Goal: Transaction & Acquisition: Purchase product/service

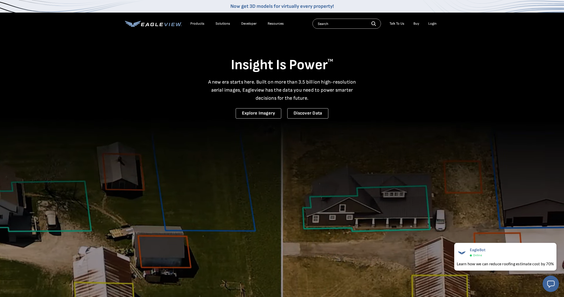
click at [431, 25] on div "Login" at bounding box center [432, 23] width 8 height 5
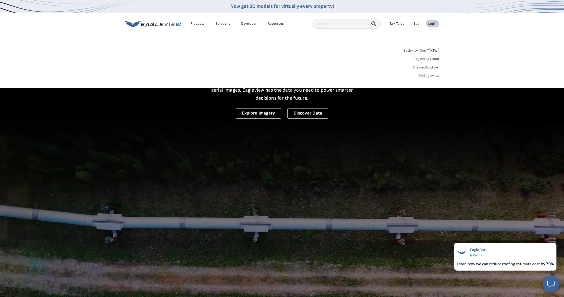
click at [431, 24] on div "Login" at bounding box center [432, 23] width 8 height 5
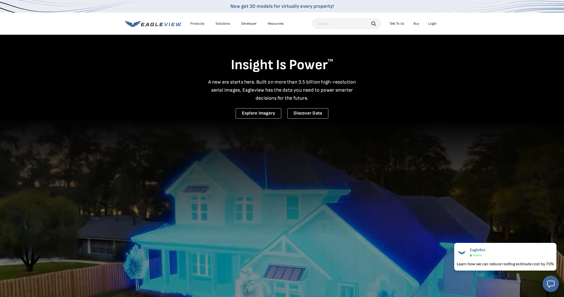
click at [431, 24] on div "Login" at bounding box center [432, 23] width 8 height 5
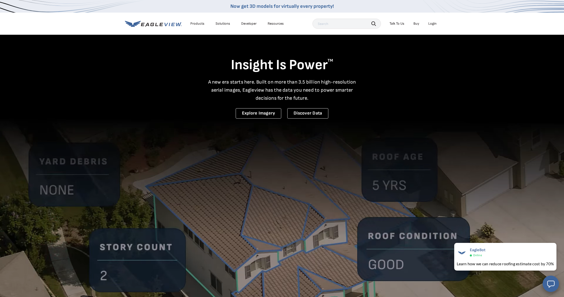
click at [434, 24] on div "Login" at bounding box center [432, 23] width 8 height 5
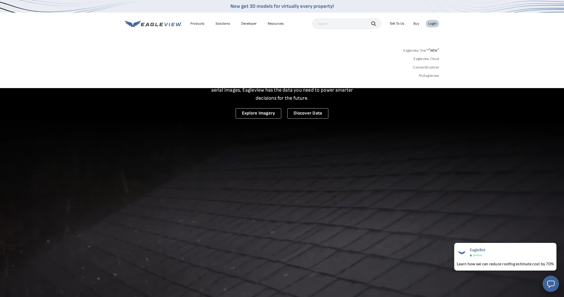
click at [427, 74] on link "MyEagleview" at bounding box center [429, 76] width 20 height 5
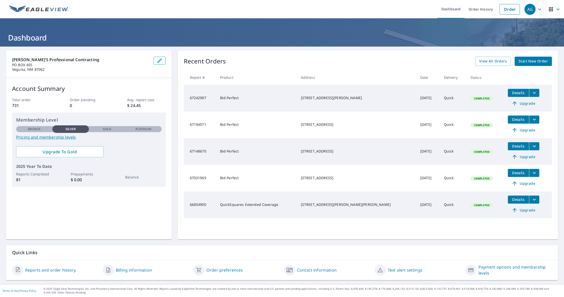
click at [531, 62] on span "Start New Order" at bounding box center [533, 61] width 29 height 6
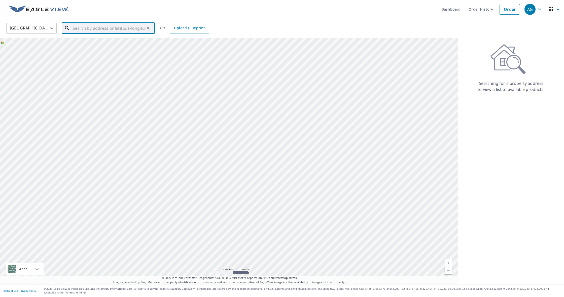
click at [88, 28] on input "text" at bounding box center [109, 28] width 72 height 14
paste input "347 Ridgecrest Ave, White Rock, NM, 87547"
click at [97, 49] on p "White Rock, NM 87547" at bounding box center [111, 48] width 79 height 5
type input "347 Ridgecrest Ave White Rock, NM 87547"
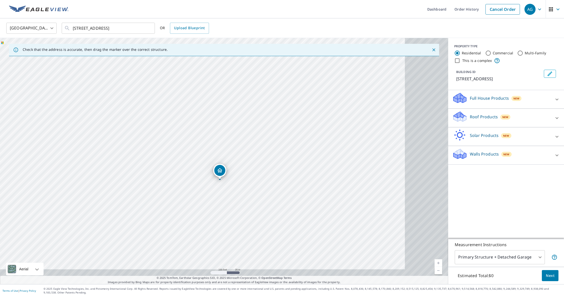
drag, startPoint x: 303, startPoint y: 165, endPoint x: 237, endPoint y: 143, distance: 69.2
click at [237, 143] on div "347 Ridgecrest Ave White Rock, NM 87547" at bounding box center [224, 161] width 448 height 246
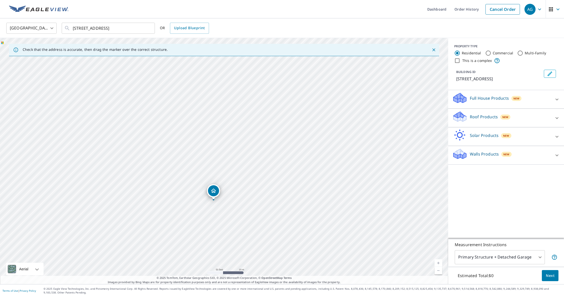
drag, startPoint x: 253, startPoint y: 164, endPoint x: 245, endPoint y: 153, distance: 13.7
click at [245, 153] on div "347 Ridgecrest Ave White Rock, NM 87547" at bounding box center [224, 161] width 448 height 246
drag, startPoint x: 248, startPoint y: 165, endPoint x: 252, endPoint y: 157, distance: 9.6
click at [252, 157] on div "347 Ridgecrest Ave White Rock, NM 87547" at bounding box center [224, 161] width 448 height 246
click at [555, 117] on icon at bounding box center [557, 118] width 6 height 6
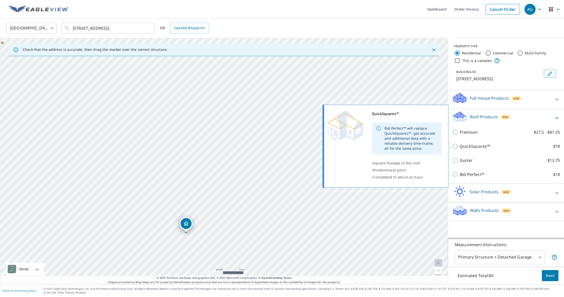
click at [477, 145] on p "QuickSquares™" at bounding box center [475, 146] width 30 height 6
click at [460, 145] on input "QuickSquares™ $18" at bounding box center [456, 146] width 8 height 6
checkbox input "true"
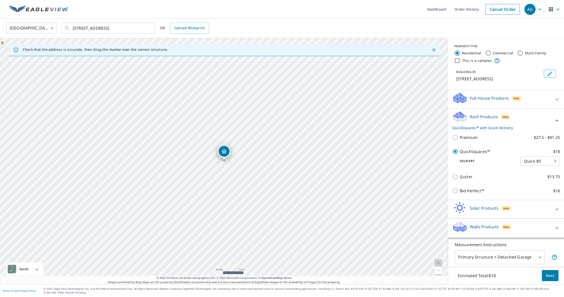
click at [554, 277] on span "Next" at bounding box center [550, 276] width 9 height 6
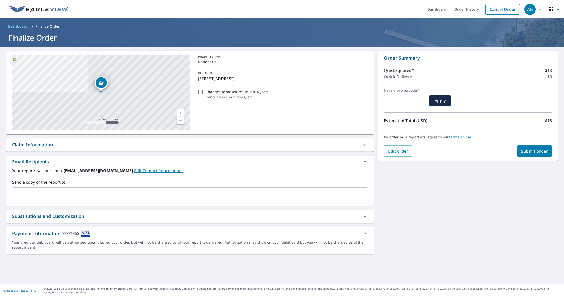
click at [533, 154] on span "Submit order" at bounding box center [534, 151] width 27 height 6
